Goal: Find specific page/section: Find specific page/section

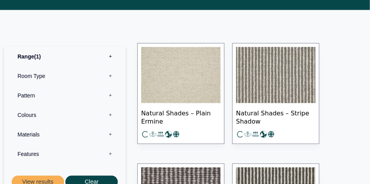
scroll to position [408, 0]
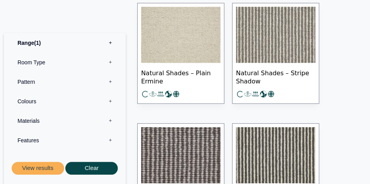
click at [48, 65] on label "Room Type 0" at bounding box center [65, 62] width 110 height 19
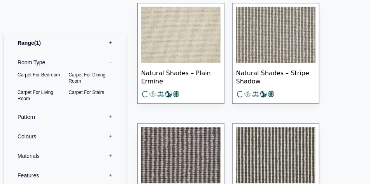
click at [71, 116] on label "Pattern 0" at bounding box center [65, 116] width 110 height 19
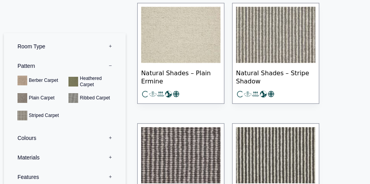
scroll to position [42, 0]
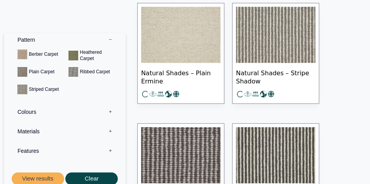
click at [42, 135] on label "Materials 0" at bounding box center [65, 130] width 110 height 19
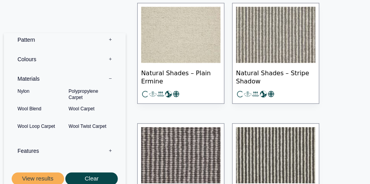
click at [43, 150] on label "Features 0" at bounding box center [65, 150] width 110 height 19
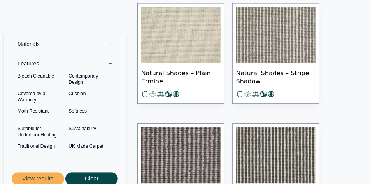
scroll to position [79, 0]
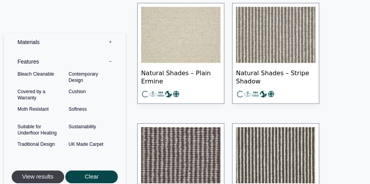
click at [37, 173] on button "View results" at bounding box center [38, 176] width 53 height 13
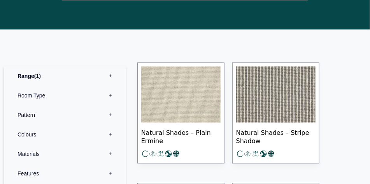
scroll to position [389, 0]
